Goal: Task Accomplishment & Management: Manage account settings

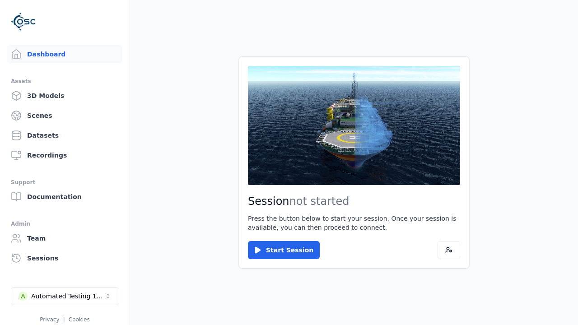
click at [65, 296] on div "Automated Testing 1 - Playwright" at bounding box center [67, 296] width 73 height 9
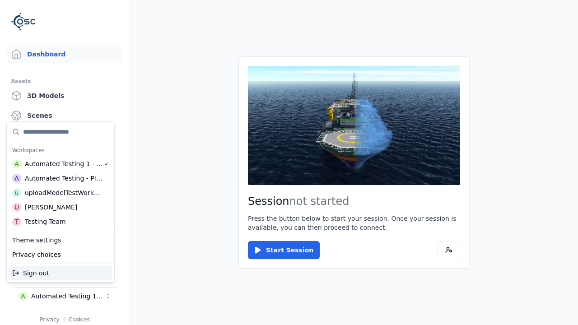
click at [61, 178] on div "Automated Testing - Playwright" at bounding box center [64, 178] width 78 height 9
click at [289, 163] on html "Support Dashboard Assets 3D Models Scenes Datasets Recordings Support Documenta…" at bounding box center [289, 162] width 578 height 325
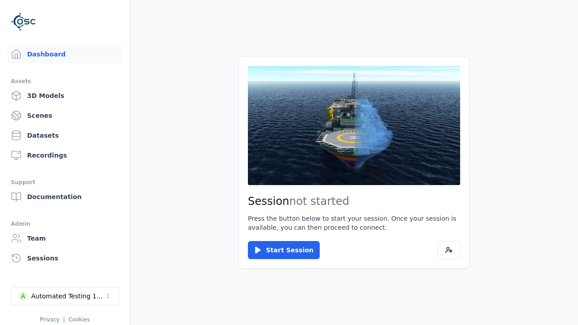
click at [65, 116] on link "Scenes" at bounding box center [64, 116] width 115 height 18
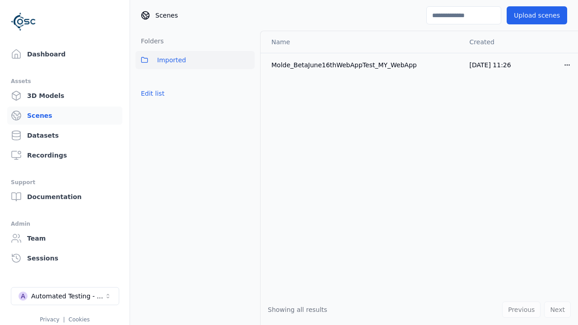
click at [153, 93] on button "Edit list" at bounding box center [153, 93] width 34 height 16
click at [161, 93] on link "Create folder" at bounding box center [162, 93] width 42 height 9
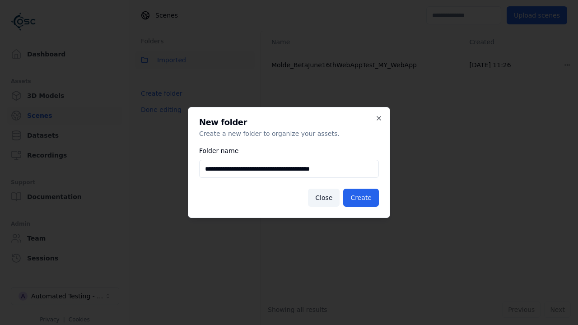
type input "**********"
click at [361, 198] on button "Create" at bounding box center [361, 198] width 36 height 18
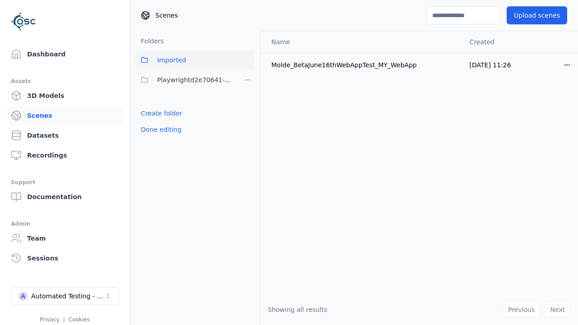
click at [161, 130] on button "Done editing" at bounding box center [161, 130] width 51 height 16
click at [153, 122] on button "Done editing" at bounding box center [161, 130] width 51 height 16
click at [248, 80] on html "Support Dashboard Assets 3D Models Scenes Datasets Recordings Support Documenta…" at bounding box center [289, 162] width 578 height 325
click at [248, 113] on div "Rename" at bounding box center [247, 113] width 61 height 14
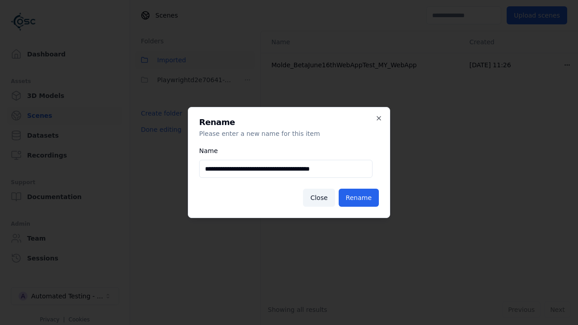
click at [286, 169] on input "**********" at bounding box center [285, 169] width 173 height 18
type input "**********"
click at [359, 198] on button "Rename" at bounding box center [359, 198] width 40 height 18
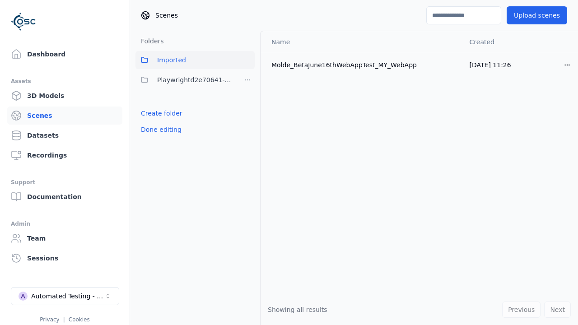
click at [161, 130] on button "Done editing" at bounding box center [161, 130] width 51 height 16
click at [153, 113] on button "Edit list" at bounding box center [153, 113] width 34 height 16
click at [248, 80] on html "Support Dashboard Assets 3D Models Scenes Datasets Recordings Support Documenta…" at bounding box center [289, 162] width 578 height 325
click at [248, 127] on div "Delete" at bounding box center [247, 127] width 61 height 14
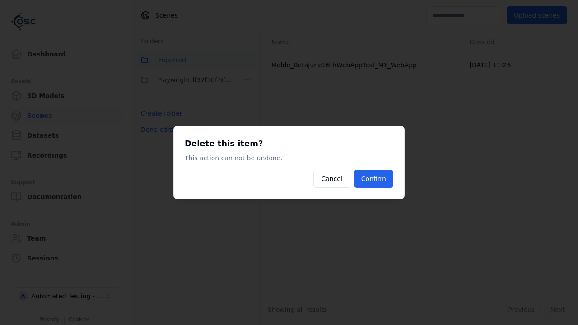
click at [374, 179] on button "Confirm" at bounding box center [373, 179] width 39 height 18
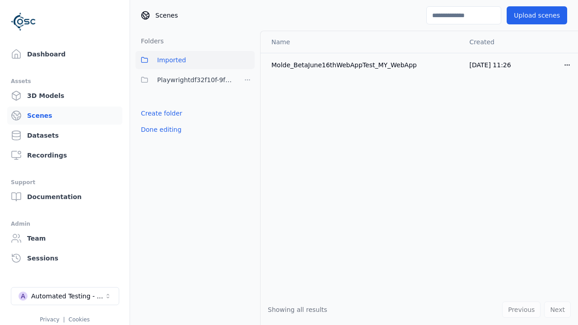
click at [161, 130] on button "Done editing" at bounding box center [161, 130] width 51 height 16
